Goal: Contribute content

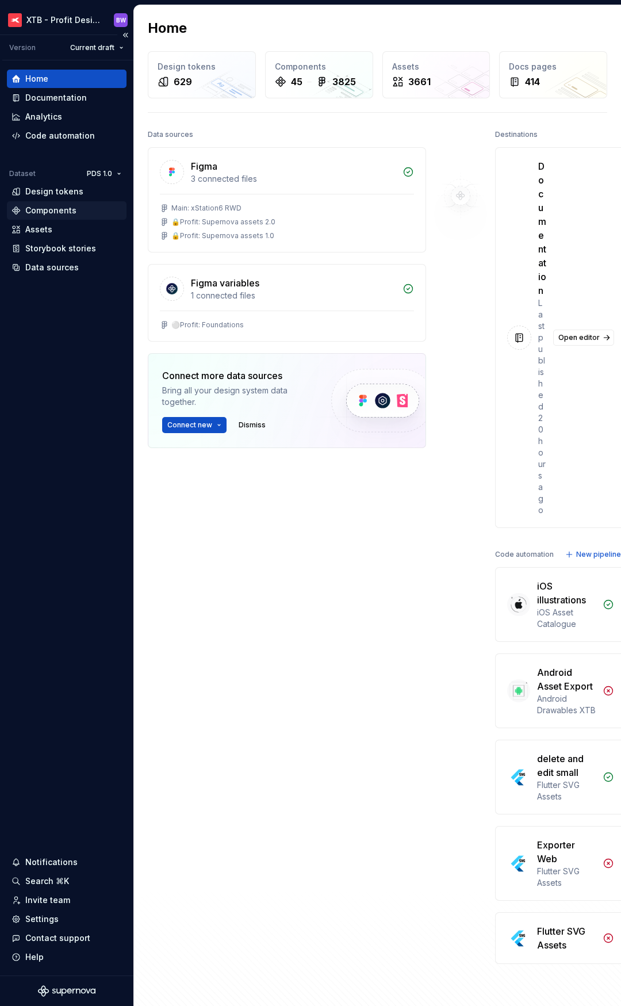
click at [45, 209] on div "Components" at bounding box center [50, 211] width 51 height 12
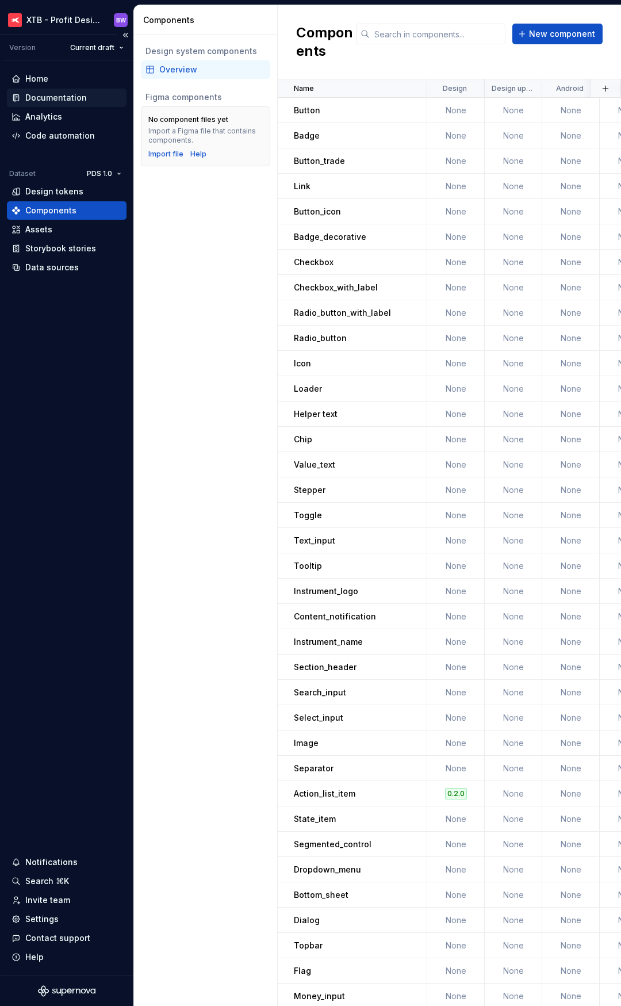
click at [51, 94] on div "Documentation" at bounding box center [56, 98] width 62 height 12
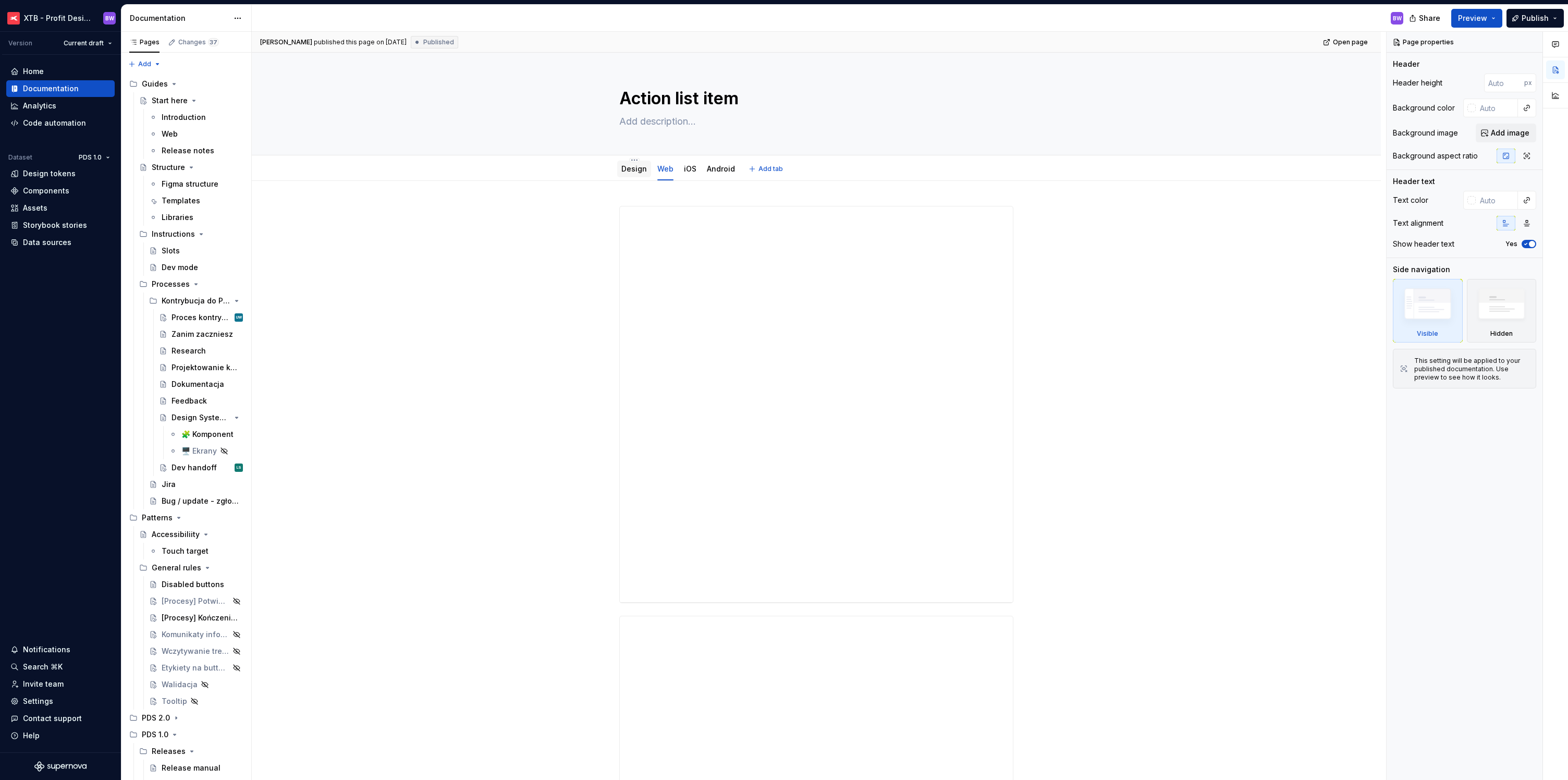
click at [563, 173] on div "Design" at bounding box center [634, 169] width 25 height 11
click at [563, 174] on div "Design" at bounding box center [634, 169] width 25 height 13
type textarea "*"
click at [630, 171] on link "Design" at bounding box center [634, 169] width 25 height 9
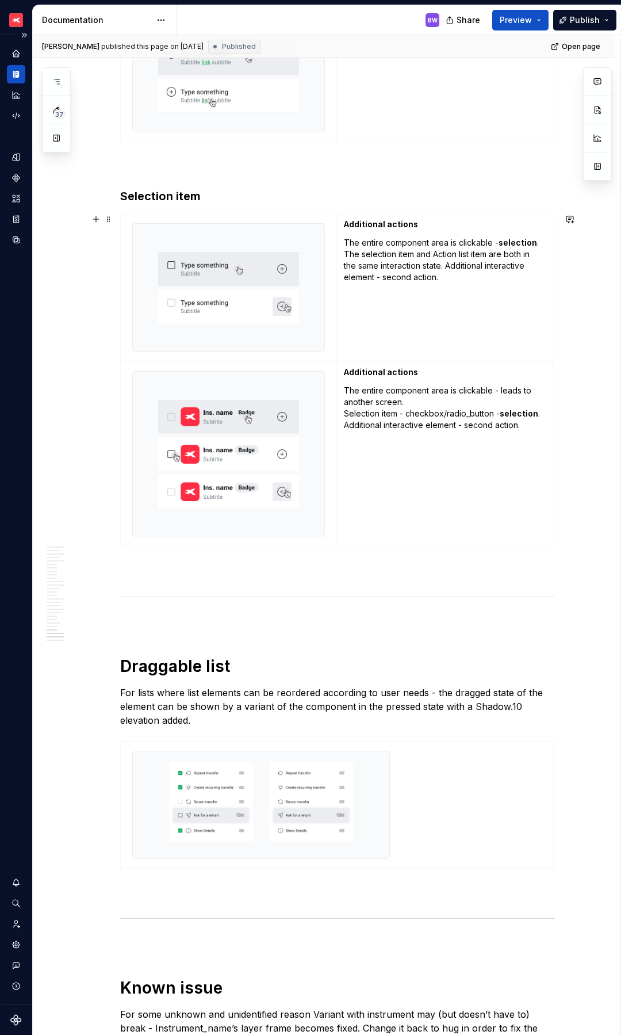
scroll to position [6327, 0]
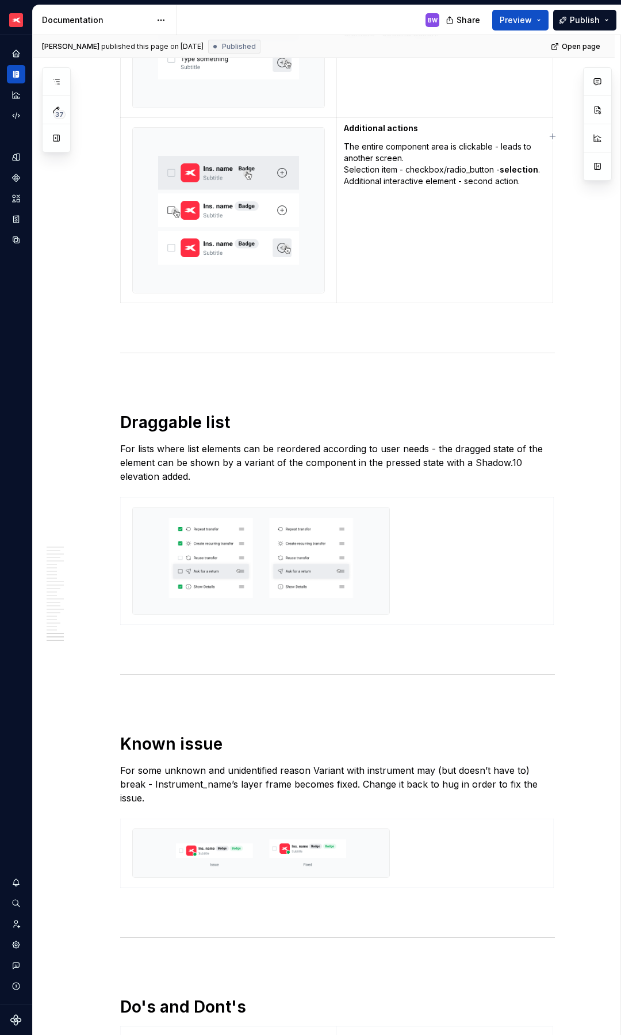
type textarea "*"
